Goal: Task Accomplishment & Management: Use online tool/utility

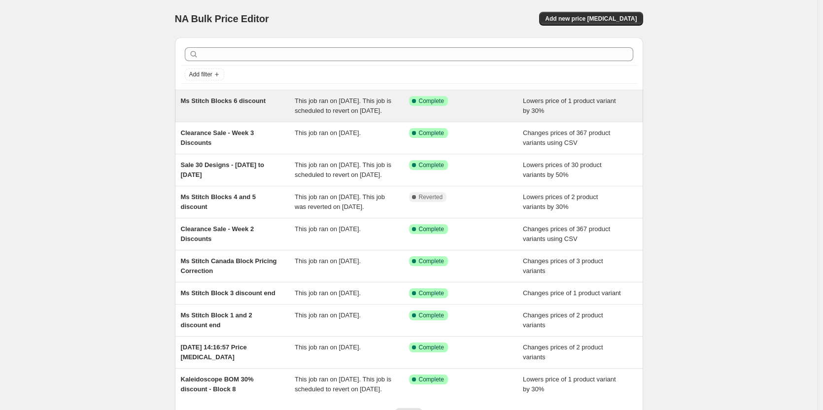
click at [260, 105] on div "Ms Stitch Blocks 6 discount" at bounding box center [238, 106] width 114 height 20
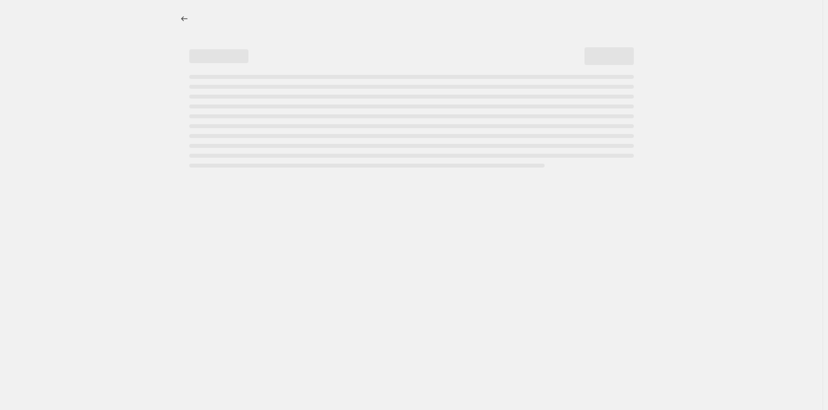
select select "percentage"
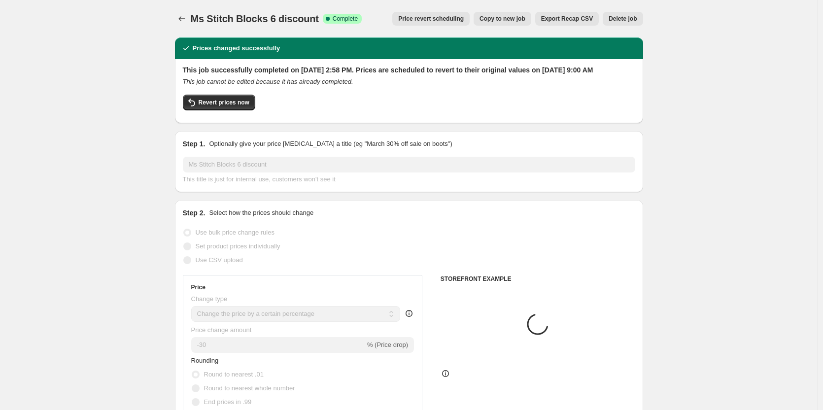
click at [521, 19] on span "Copy to new job" at bounding box center [503, 19] width 46 height 8
select select "percentage"
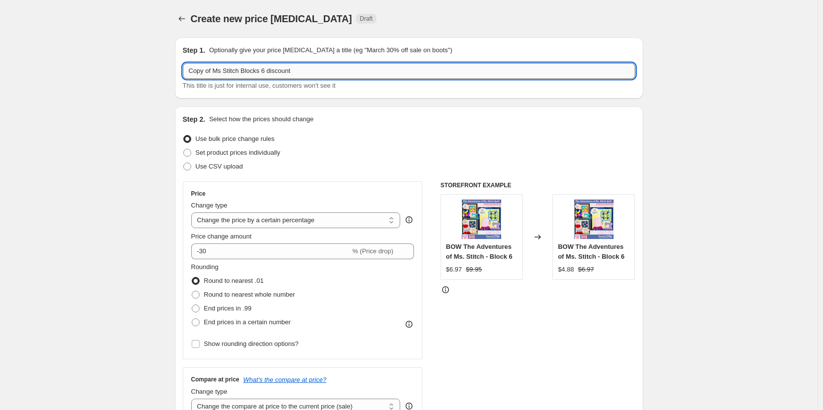
click at [284, 65] on input "Copy of Ms Stitch Blocks 6 discount" at bounding box center [409, 71] width 453 height 16
drag, startPoint x: 265, startPoint y: 69, endPoint x: 107, endPoint y: 78, distance: 159.0
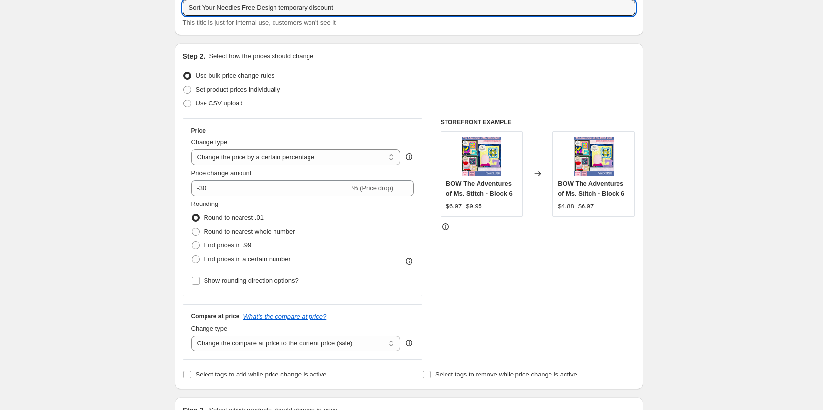
scroll to position [148, 0]
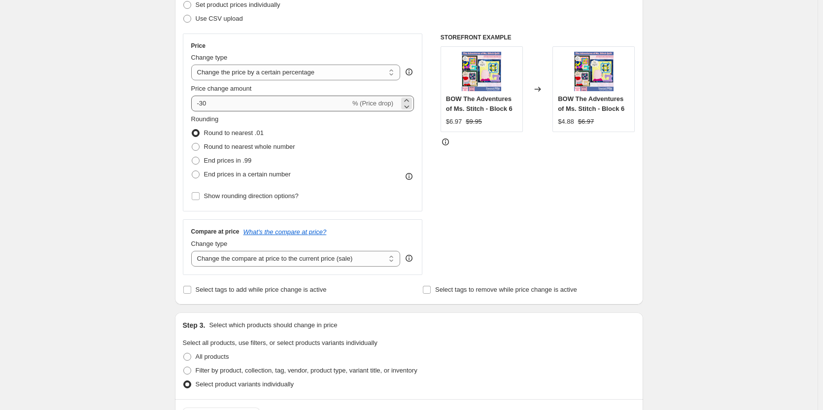
type input "Sort Your Needles Free Design temporary discount"
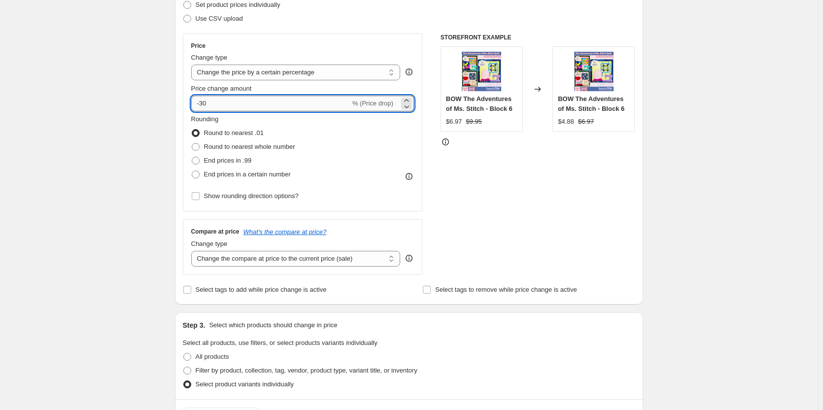
click at [249, 107] on input "-30" at bounding box center [270, 104] width 159 height 16
click at [351, 70] on select "Change the price to a certain amount Change the price by a certain amount Chang…" at bounding box center [296, 73] width 210 height 16
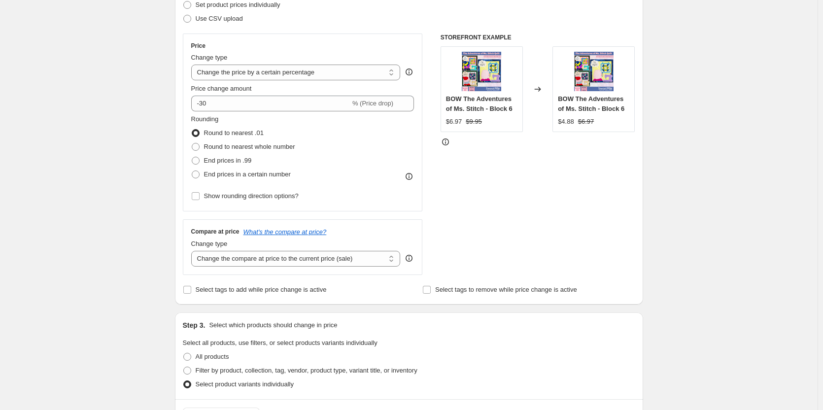
click at [125, 118] on div "Create new price [MEDICAL_DATA]. This page is ready Create new price [MEDICAL_D…" at bounding box center [409, 412] width 818 height 1121
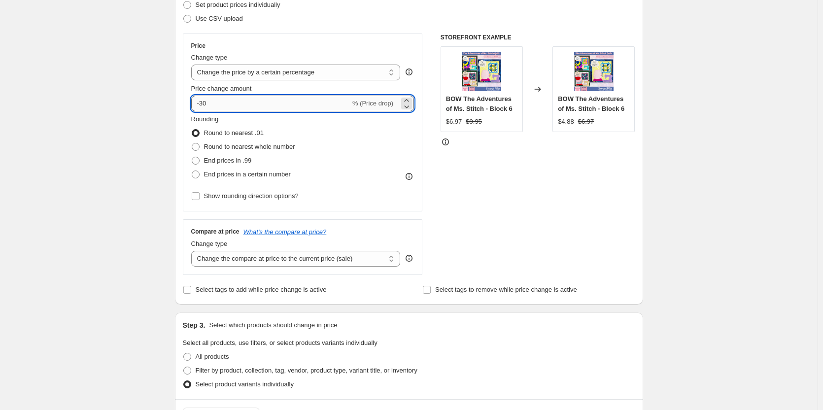
click at [221, 102] on input "-30" at bounding box center [270, 104] width 159 height 16
type input "-3"
type input "-100"
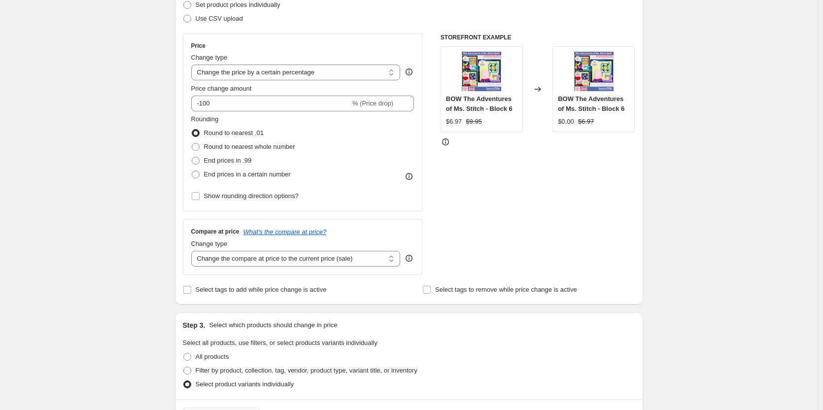
click at [525, 211] on div "STOREFRONT EXAMPLE BOW The Adventures of Ms. Stitch - Block 6 $6.97 $9.95 Chang…" at bounding box center [538, 155] width 195 height 242
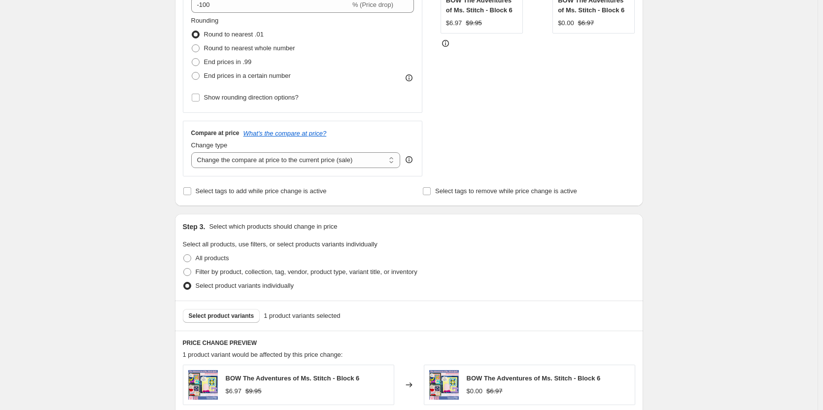
scroll to position [394, 0]
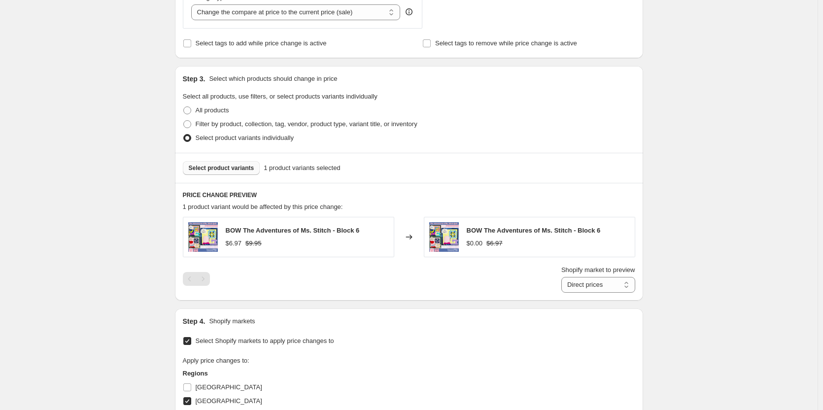
click at [238, 173] on button "Select product variants" at bounding box center [221, 168] width 77 height 14
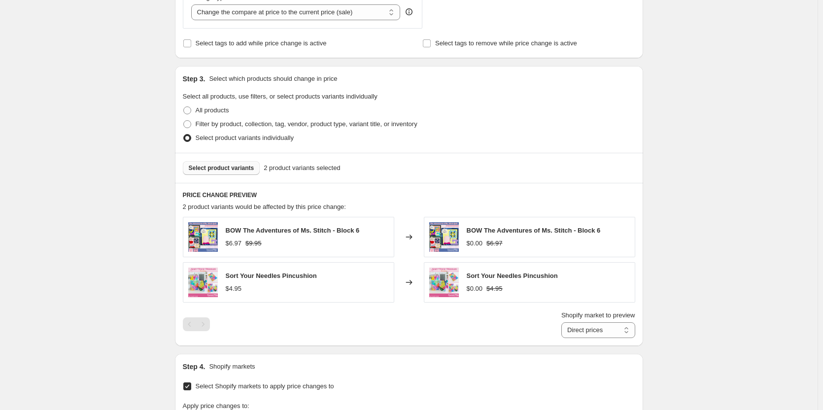
click at [225, 167] on span "Select product variants" at bounding box center [222, 168] width 66 height 8
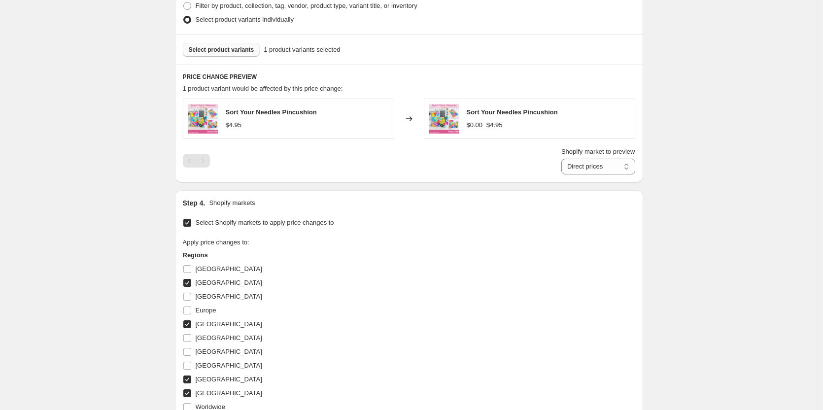
scroll to position [711, 0]
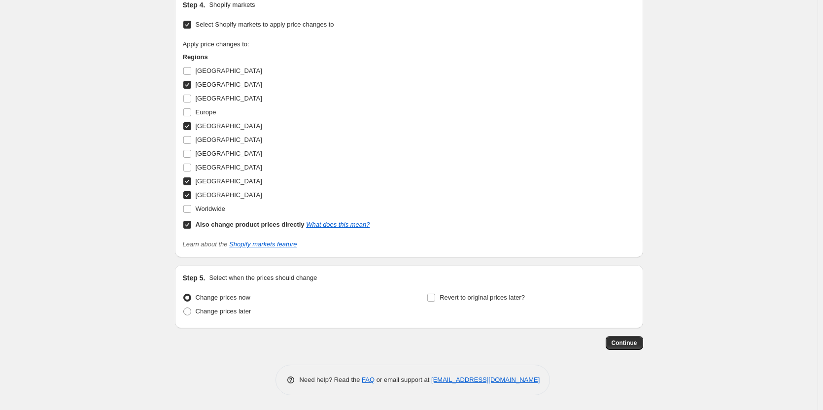
click at [481, 290] on div "Step 5. Select when the prices should change Change prices now Change prices la…" at bounding box center [409, 296] width 453 height 47
click at [479, 295] on span "Revert to original prices later?" at bounding box center [482, 297] width 85 height 7
click at [435, 295] on input "Revert to original prices later?" at bounding box center [431, 298] width 8 height 8
checkbox input "true"
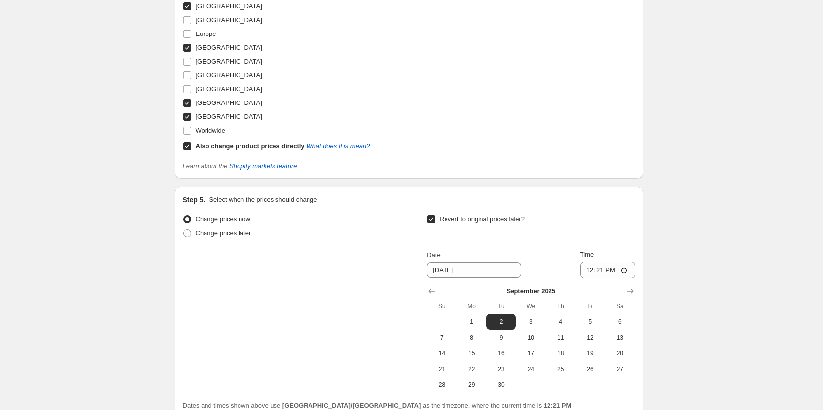
scroll to position [880, 0]
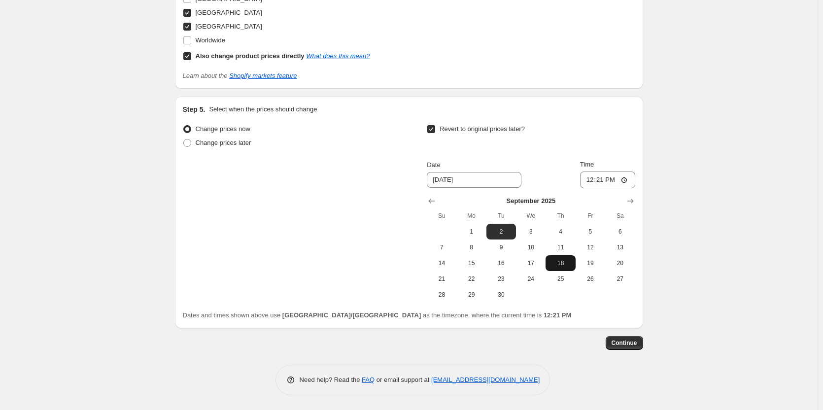
click at [571, 263] on span "18" at bounding box center [561, 263] width 22 height 8
type input "[DATE]"
click at [594, 180] on input "12:21" at bounding box center [607, 180] width 55 height 17
click at [603, 182] on input "09:00" at bounding box center [607, 180] width 55 height 17
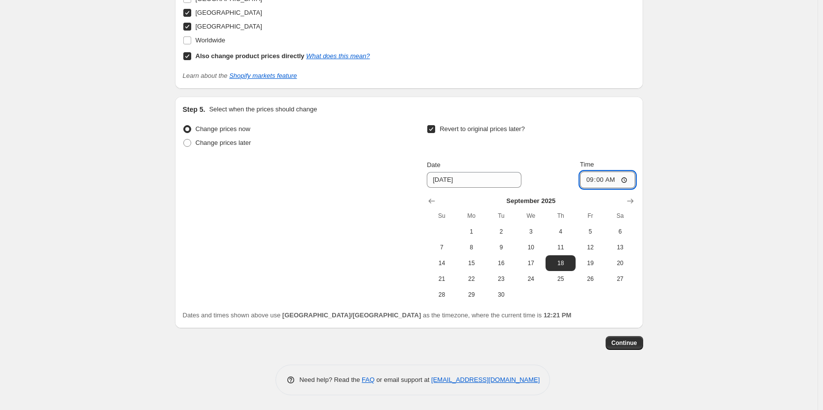
type input "09:01"
click at [643, 343] on button "Continue" at bounding box center [624, 343] width 37 height 14
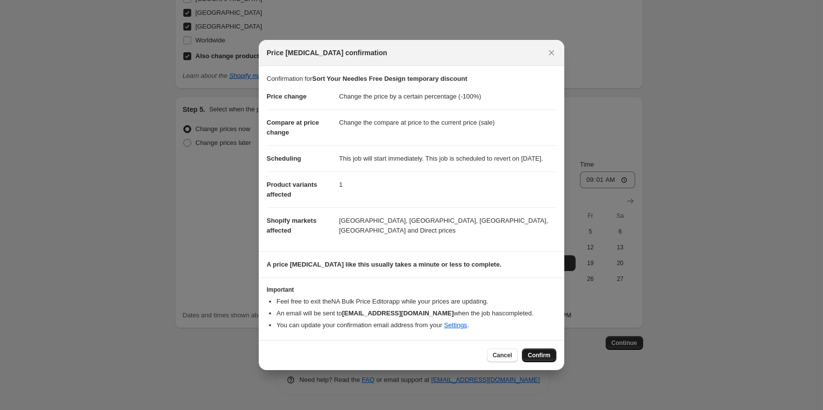
click at [552, 362] on button "Confirm" at bounding box center [539, 356] width 35 height 14
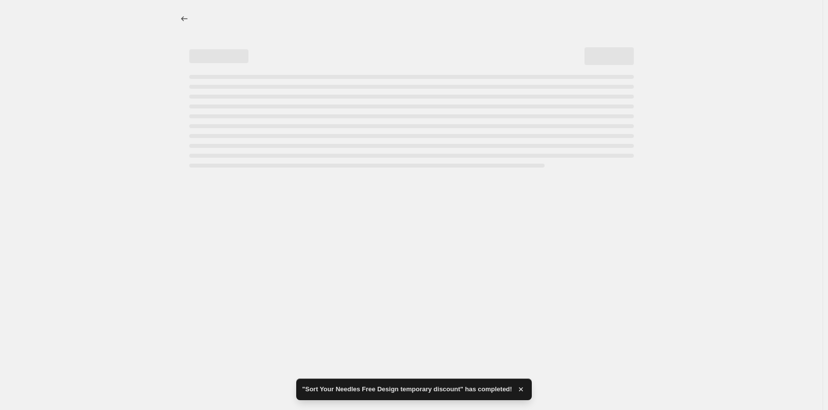
select select "percentage"
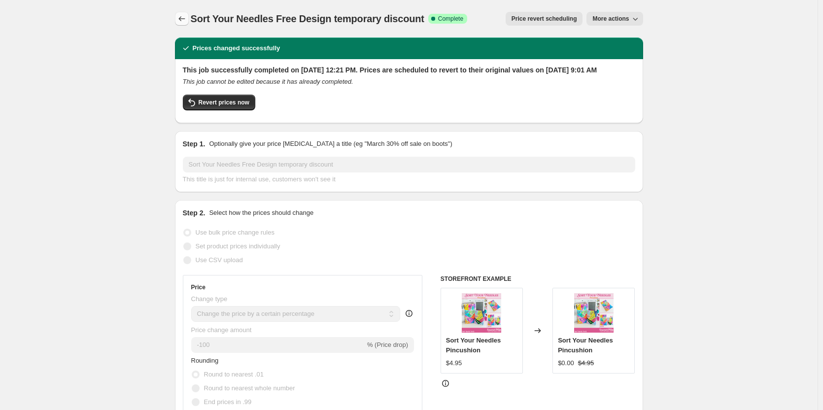
click at [180, 16] on icon "Price change jobs" at bounding box center [182, 19] width 10 height 10
